Goal: Task Accomplishment & Management: Manage account settings

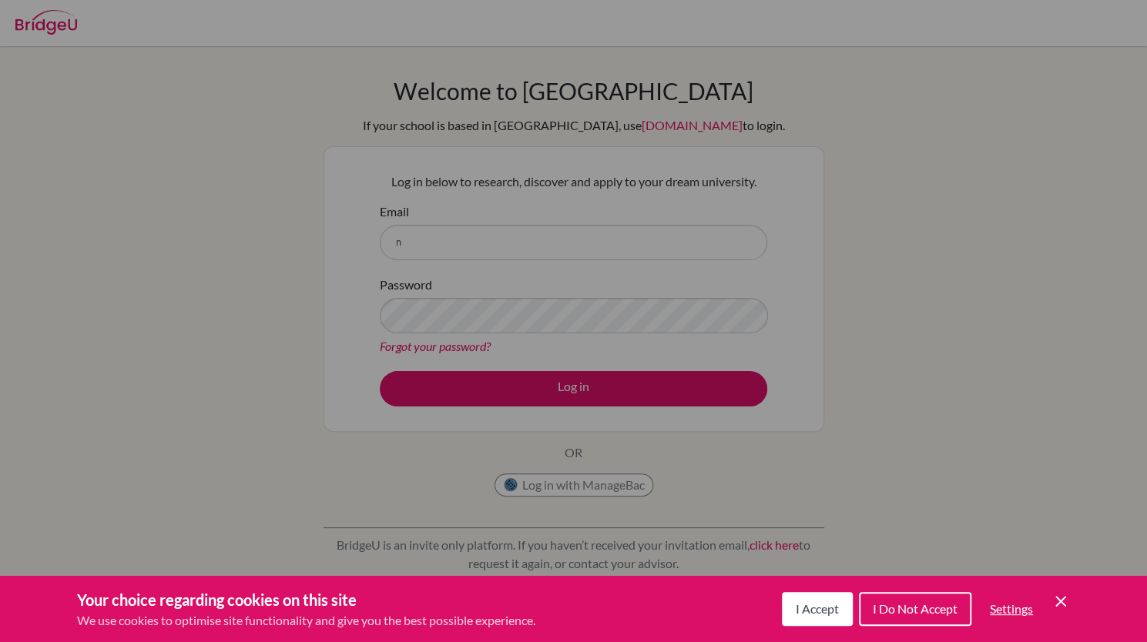
click at [824, 611] on span "I Accept" at bounding box center [816, 608] width 43 height 15
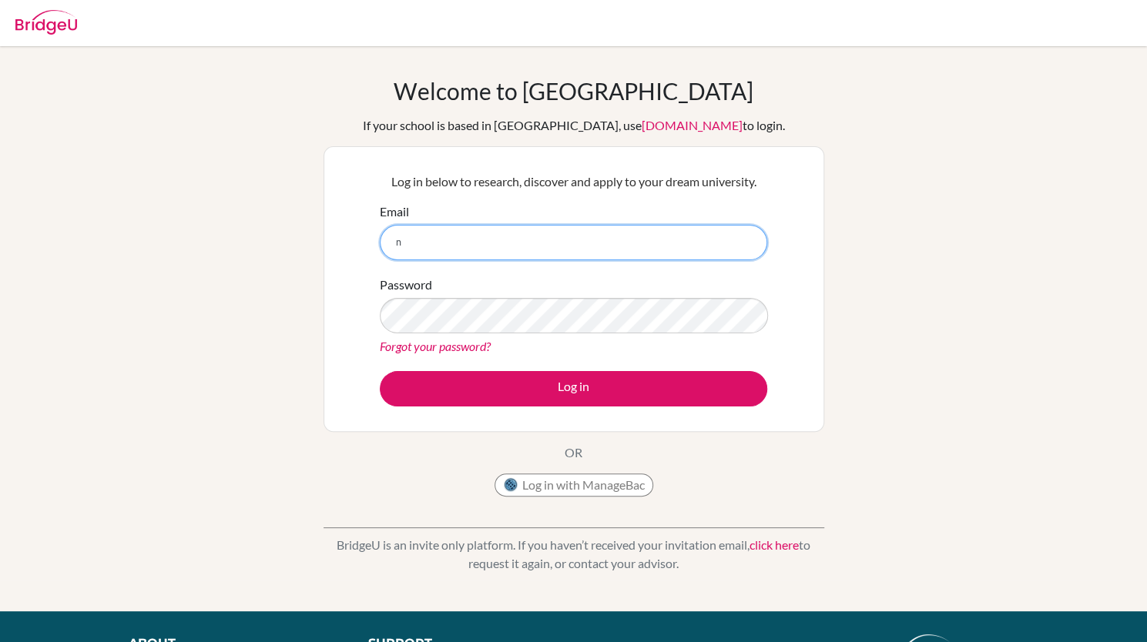
click at [467, 238] on input "n" at bounding box center [573, 242] width 387 height 35
click at [553, 250] on input "nathasiaangeline@sekolahciputra.scch.id" at bounding box center [573, 242] width 387 height 35
type input "[EMAIL_ADDRESS][DOMAIN_NAME]"
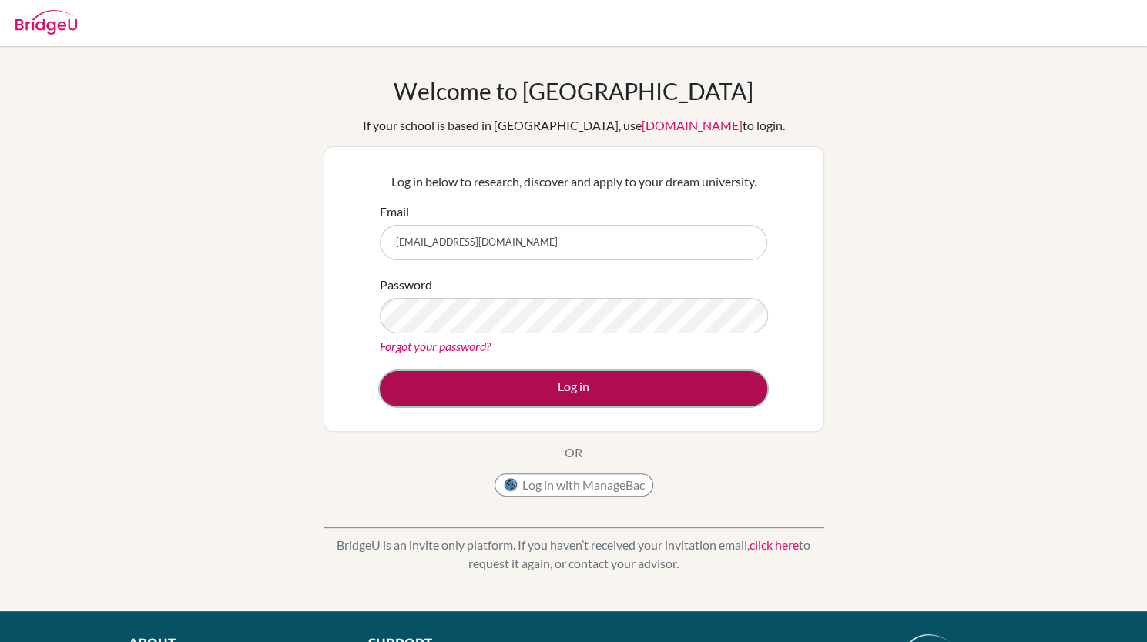
click at [529, 380] on button "Log in" at bounding box center [573, 388] width 387 height 35
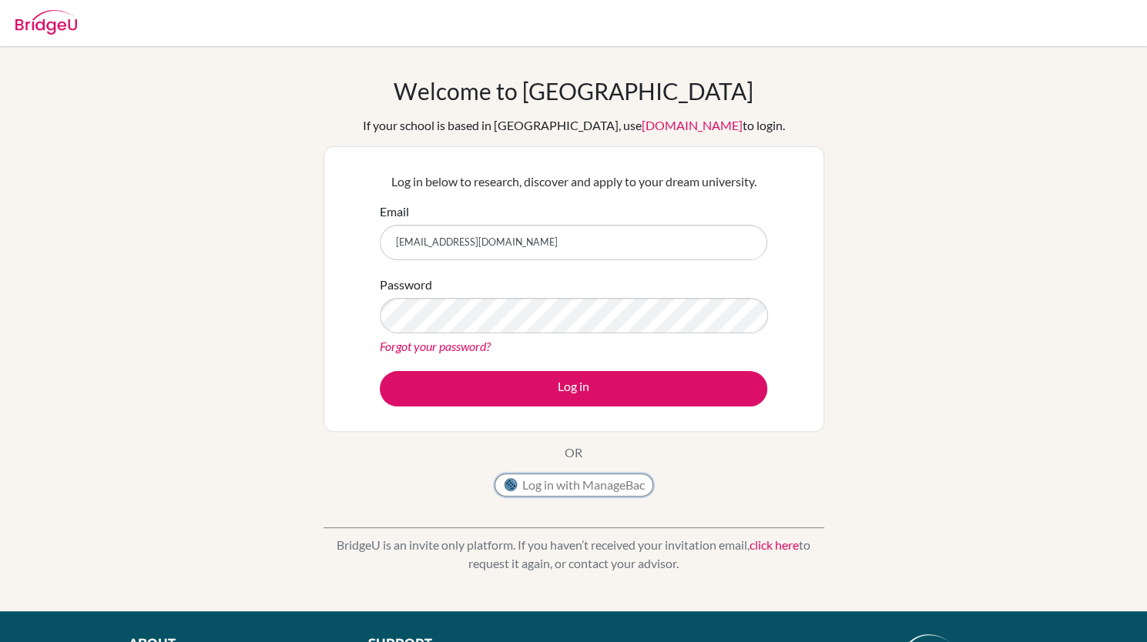
click at [584, 484] on button "Log in with ManageBac" at bounding box center [573, 485] width 159 height 23
click at [590, 489] on button "Log in with ManageBac" at bounding box center [573, 485] width 159 height 23
